Goal: Task Accomplishment & Management: Manage account settings

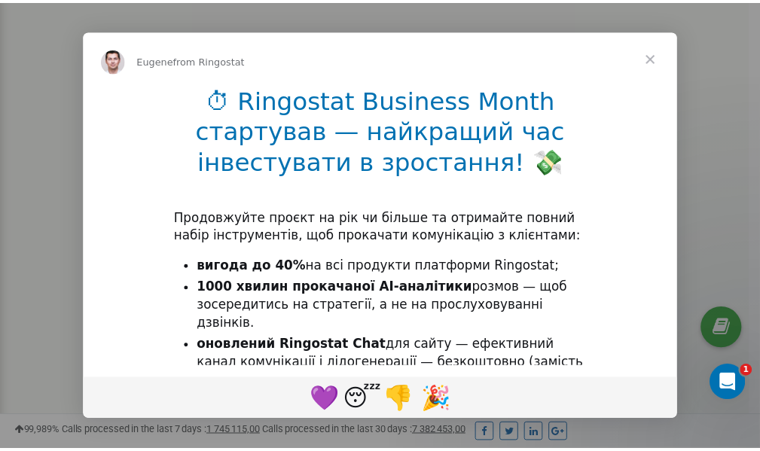
scroll to position [453, 0]
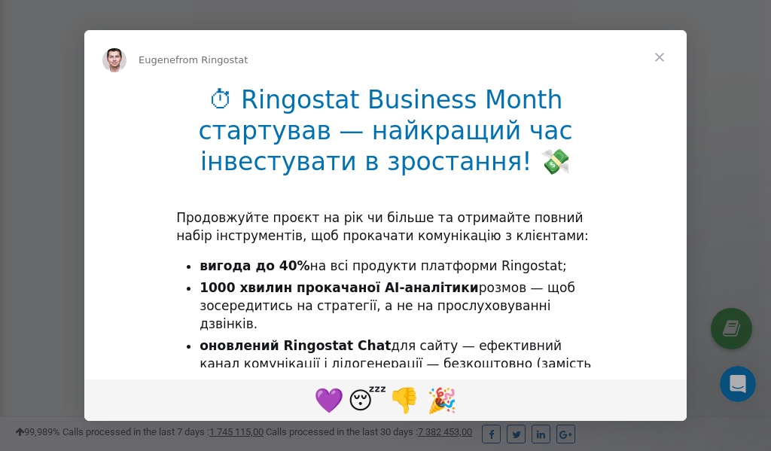
click at [663, 63] on span "Close" at bounding box center [660, 57] width 54 height 54
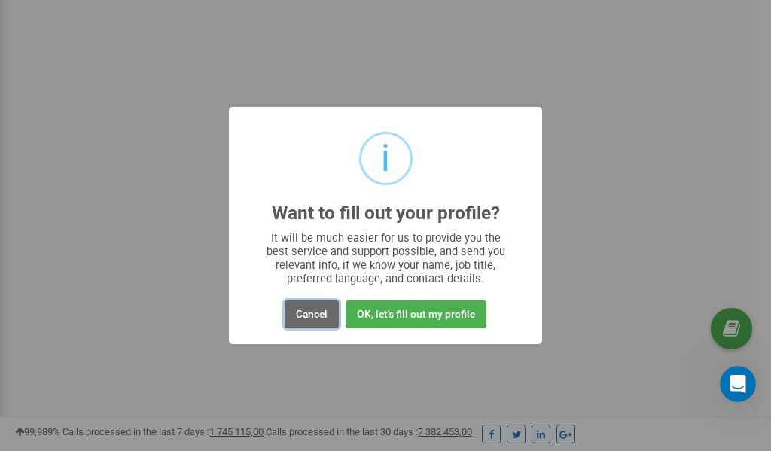
click at [309, 319] on button "Cancel" at bounding box center [312, 315] width 54 height 28
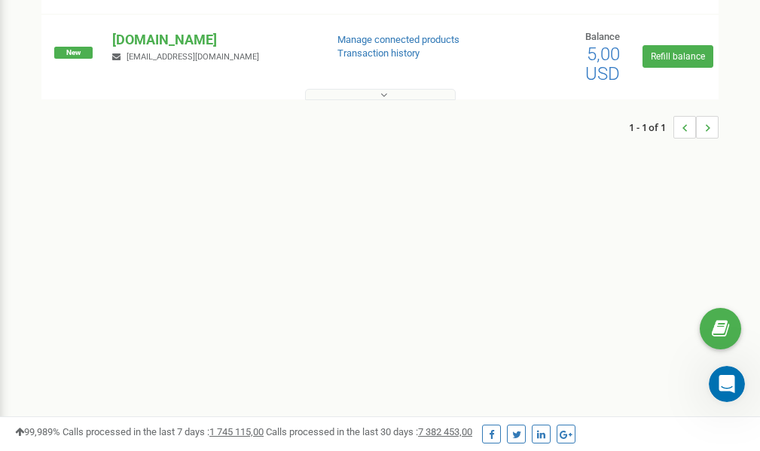
scroll to position [0, 0]
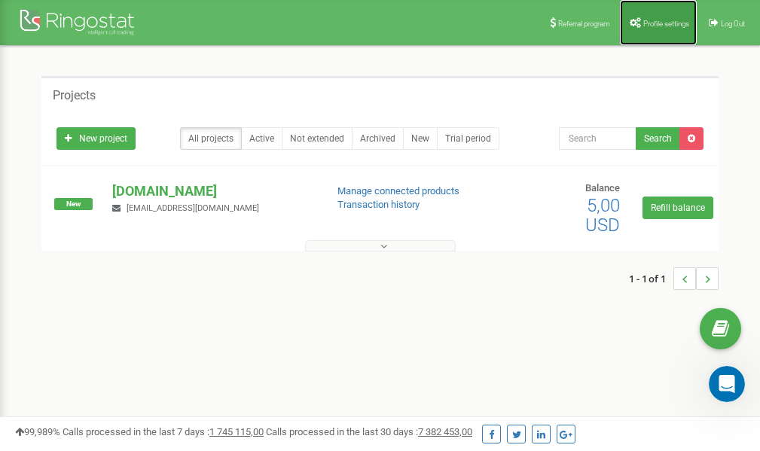
click at [646, 31] on link "Profile settings" at bounding box center [658, 22] width 77 height 45
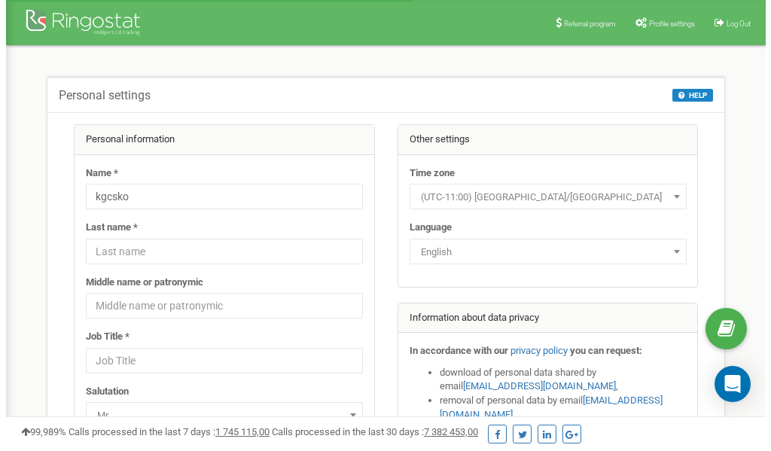
scroll to position [75, 0]
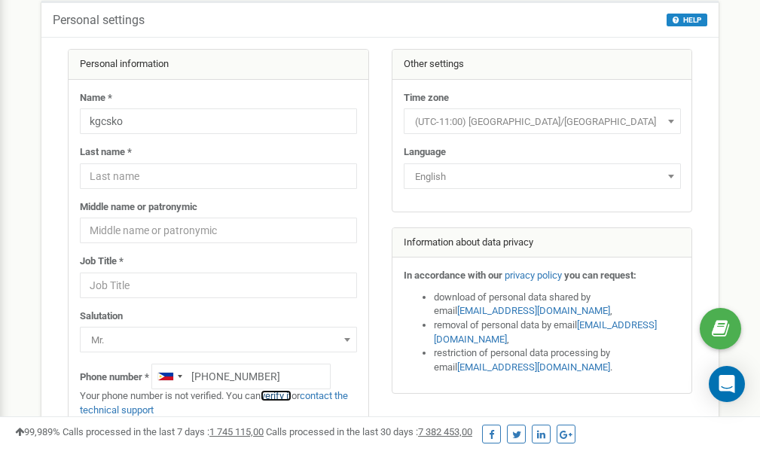
click at [284, 396] on link "verify it" at bounding box center [276, 395] width 31 height 11
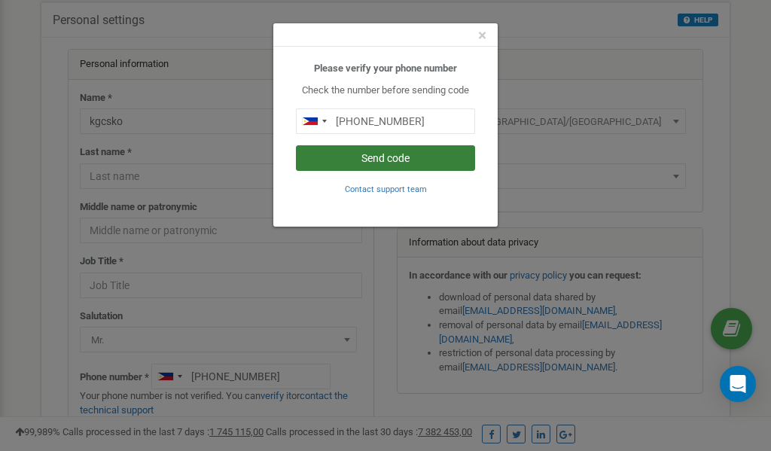
click at [379, 160] on button "Send code" at bounding box center [385, 158] width 179 height 26
